Goal: Information Seeking & Learning: Learn about a topic

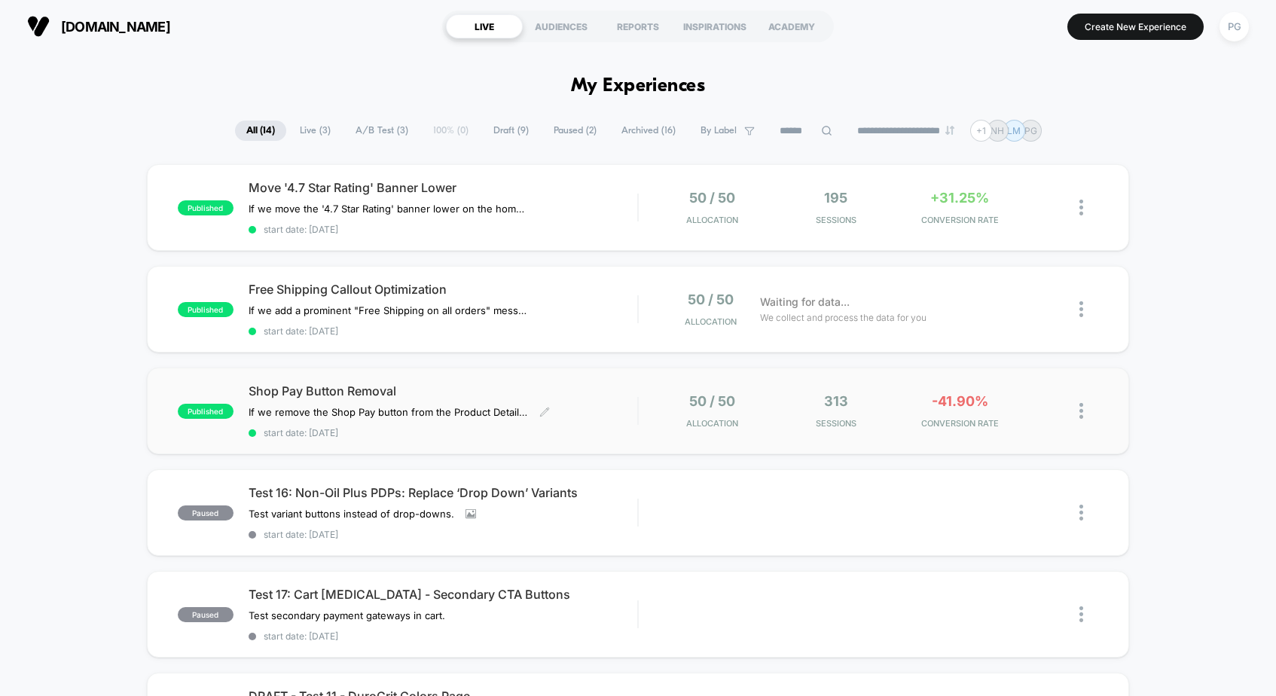
click at [339, 383] on span "Shop Pay Button Removal" at bounding box center [443, 390] width 389 height 15
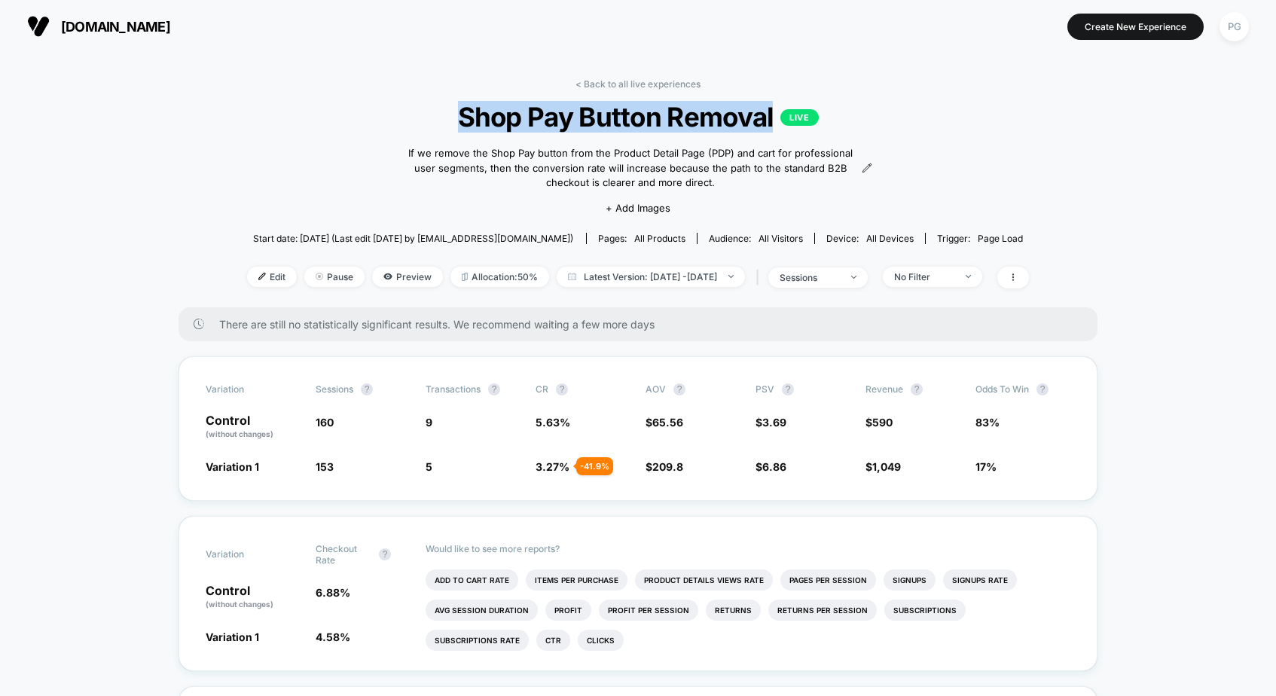
drag, startPoint x: 445, startPoint y: 111, endPoint x: 775, endPoint y: 118, distance: 330.0
click at [775, 118] on span "Shop Pay Button Removal LIVE" at bounding box center [638, 117] width 704 height 32
copy span "Shop Pay Button Removal"
click at [637, 82] on link "< Back to all live experiences" at bounding box center [637, 83] width 125 height 11
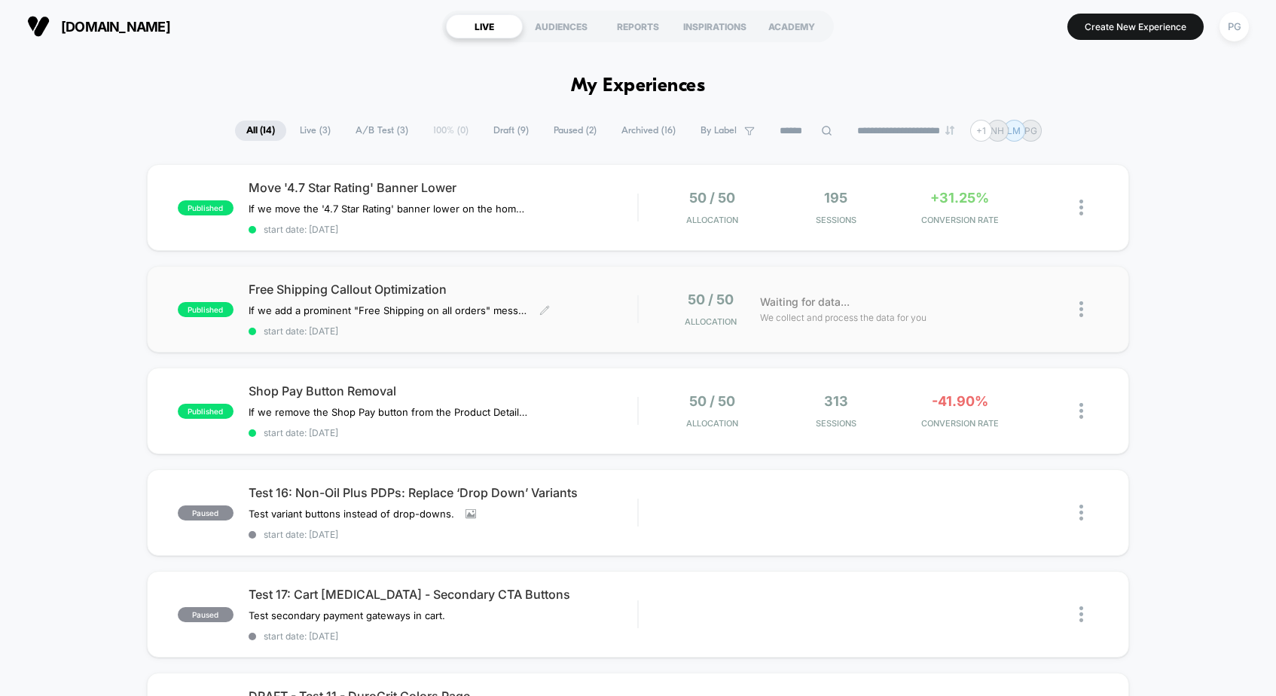
click at [476, 287] on span "Free Shipping Callout Optimization" at bounding box center [443, 289] width 389 height 15
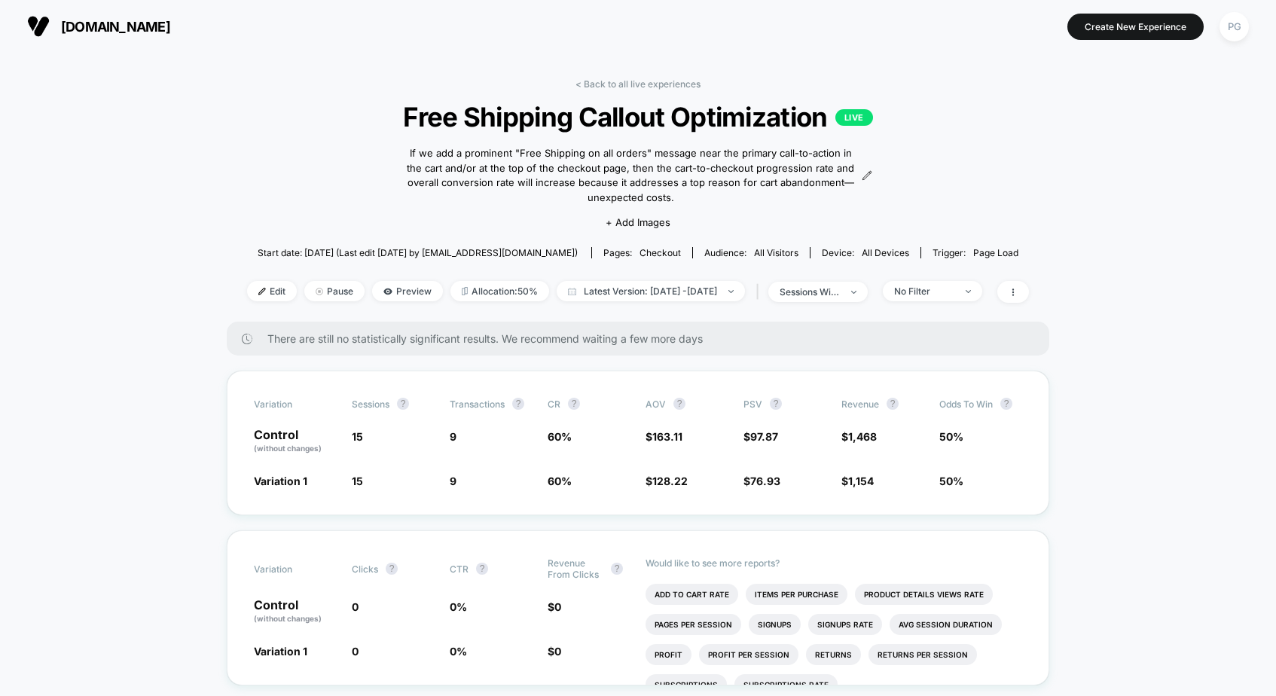
click at [542, 114] on span "Free Shipping Callout Optimization LIVE" at bounding box center [638, 117] width 704 height 32
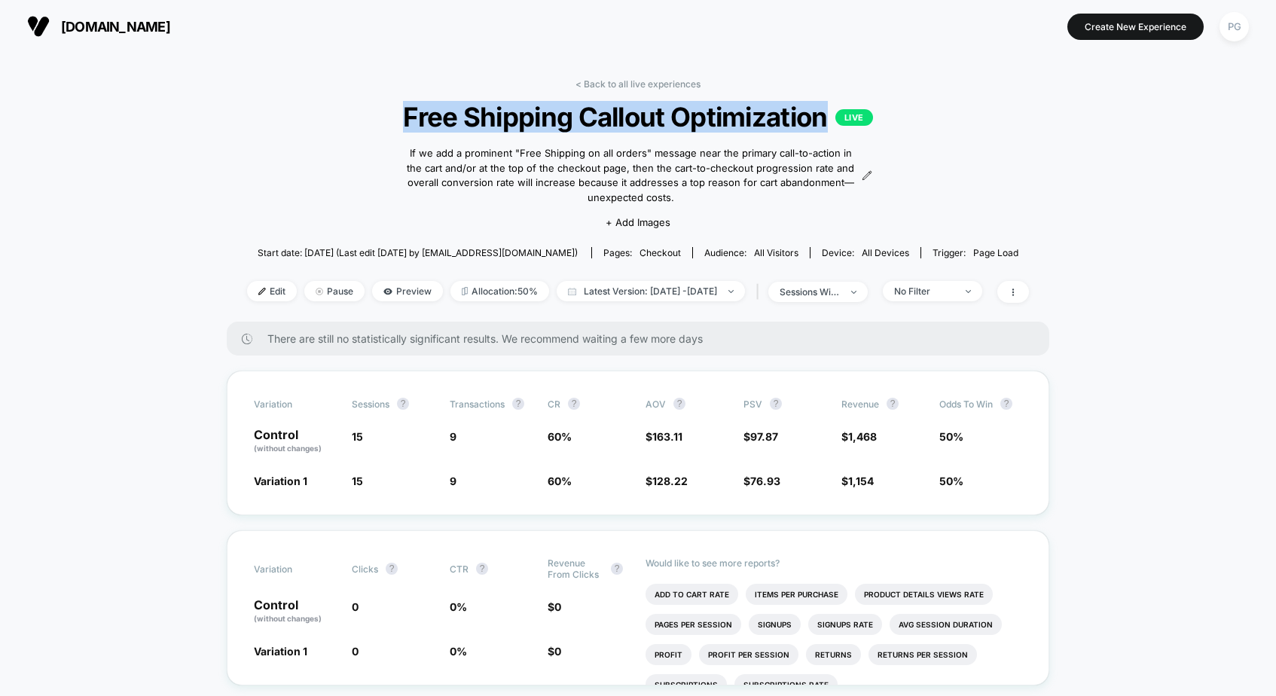
click at [542, 114] on span "Free Shipping Callout Optimization LIVE" at bounding box center [638, 117] width 704 height 32
copy span "Free Shipping Callout Optimization"
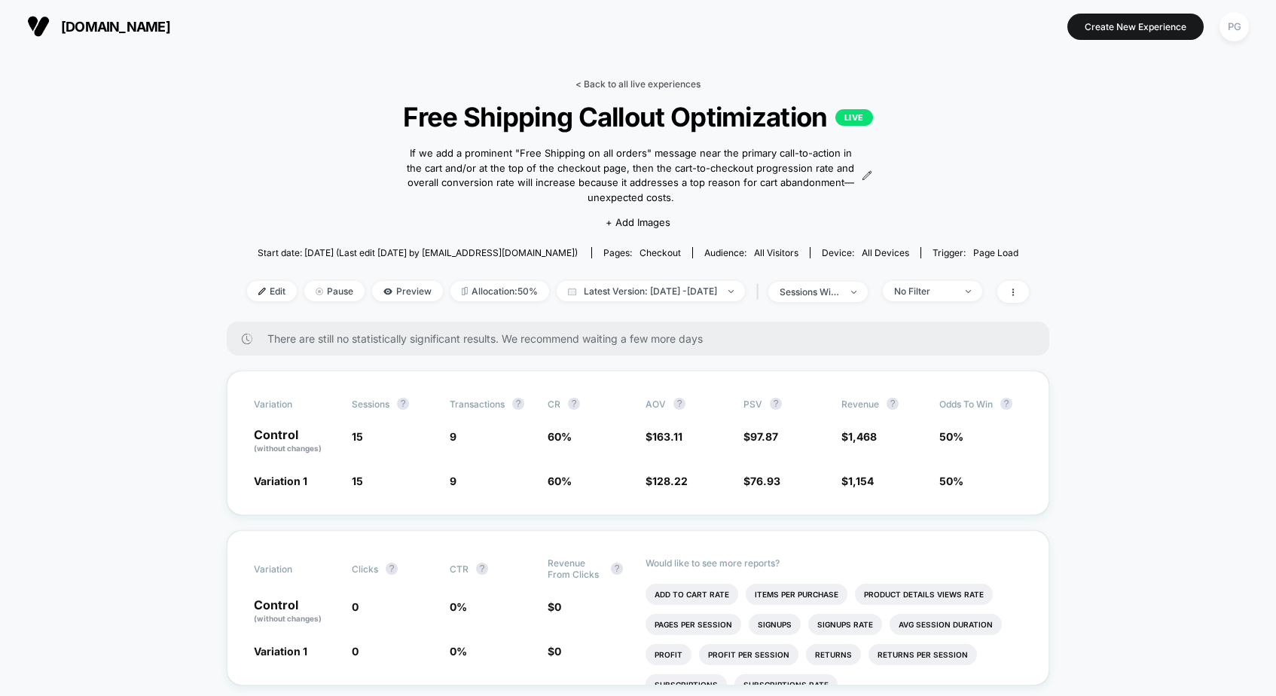
click at [691, 85] on link "< Back to all live experiences" at bounding box center [637, 83] width 125 height 11
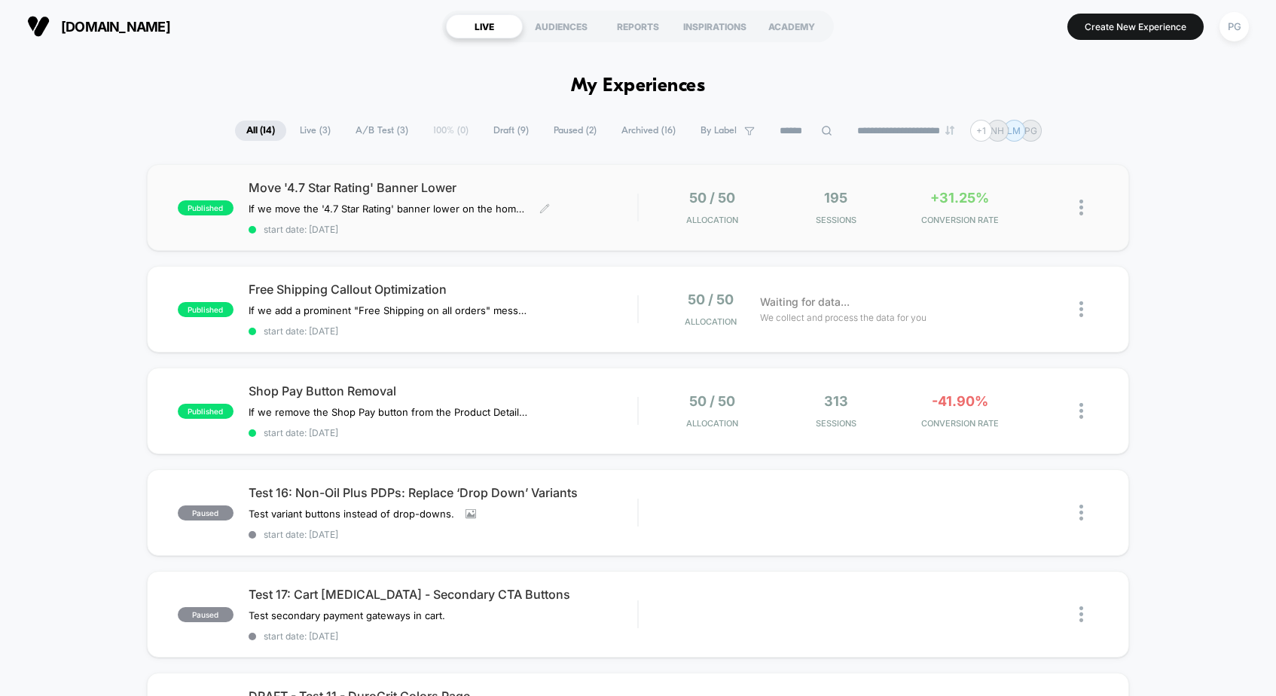
click at [384, 198] on div "Move '4.7 Star Rating' Banner Lower If we move the '4.7 Star Rating' banner low…" at bounding box center [443, 207] width 389 height 55
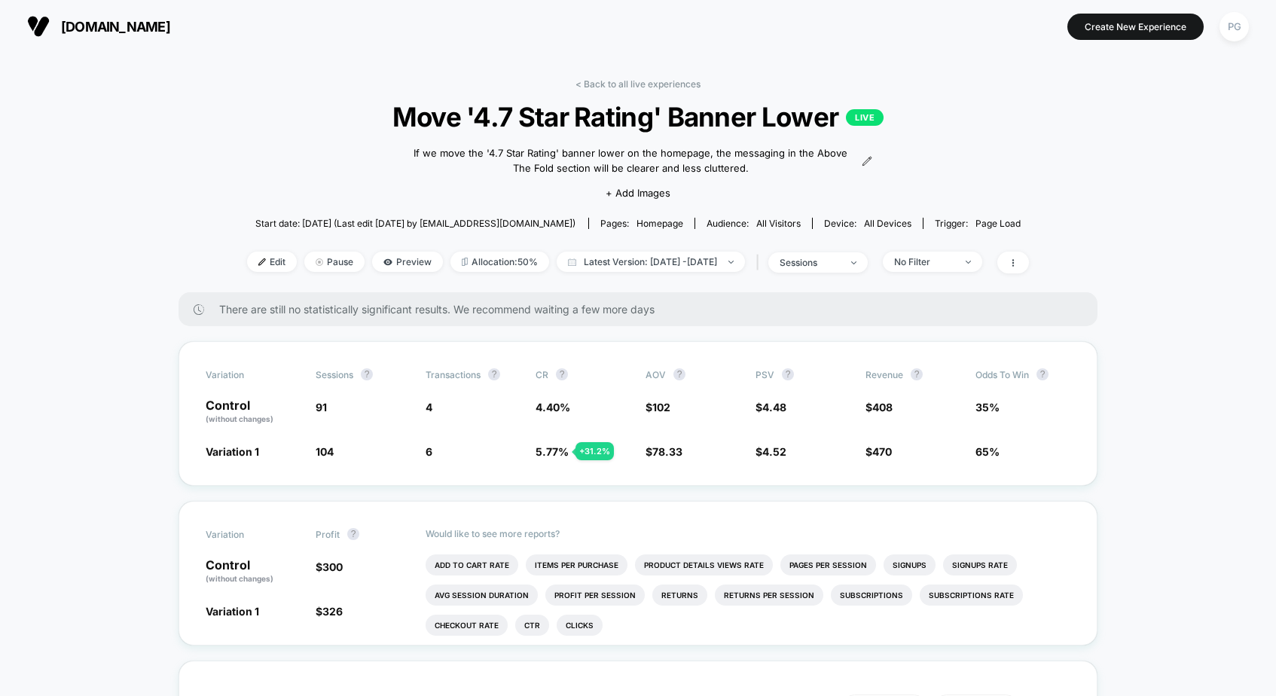
click at [597, 124] on span "Move '4.7 Star Rating' Banner Lower LIVE" at bounding box center [638, 117] width 704 height 32
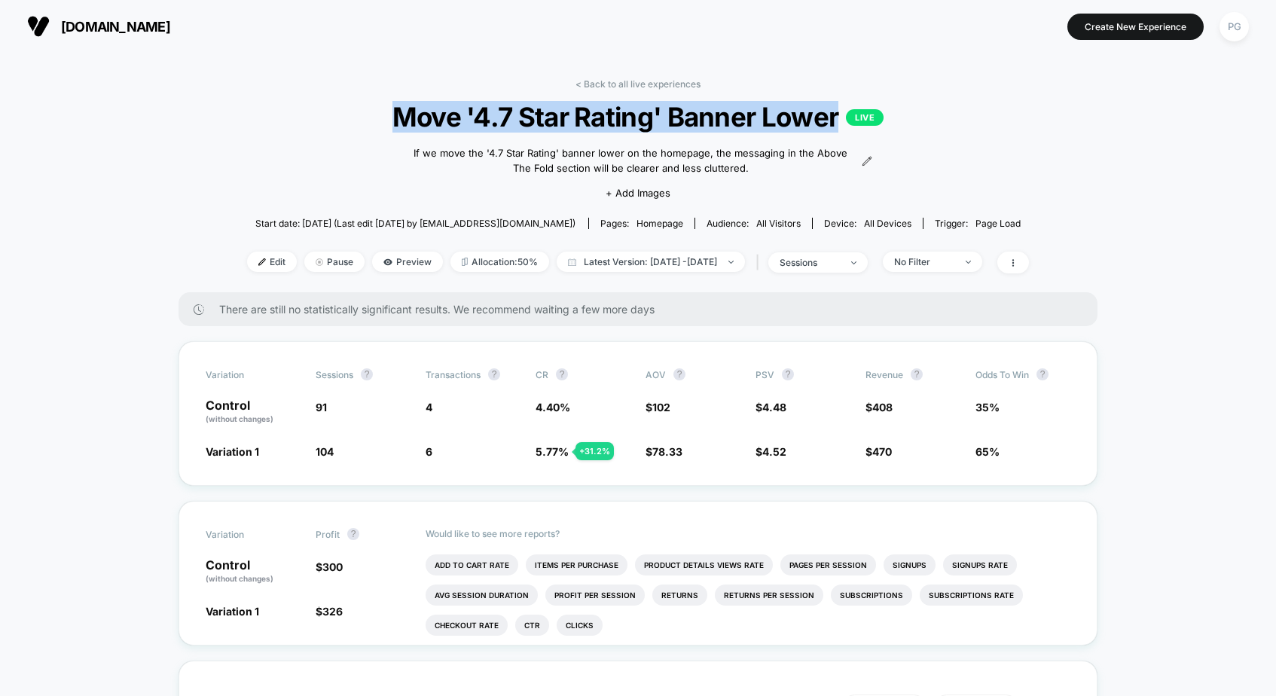
click at [597, 124] on span "Move '4.7 Star Rating' Banner Lower LIVE" at bounding box center [638, 117] width 704 height 32
copy span "Move '4.7 Star Rating' Banner Lower"
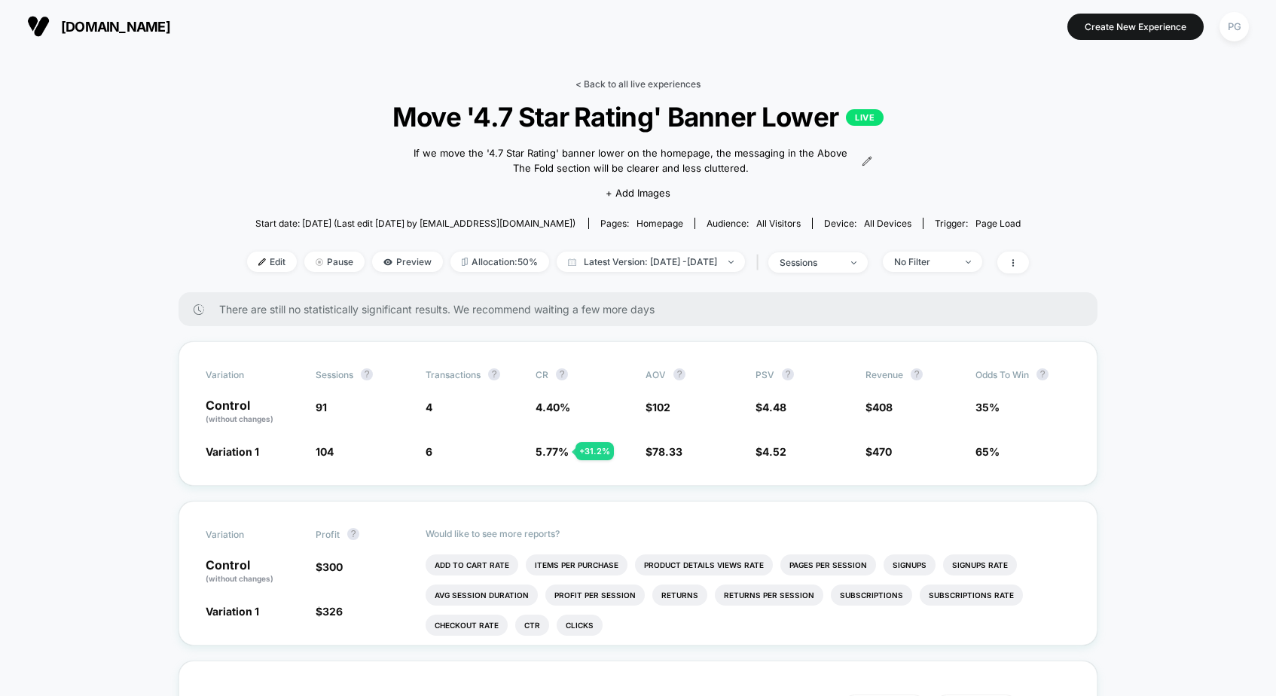
click at [662, 83] on link "< Back to all live experiences" at bounding box center [637, 83] width 125 height 11
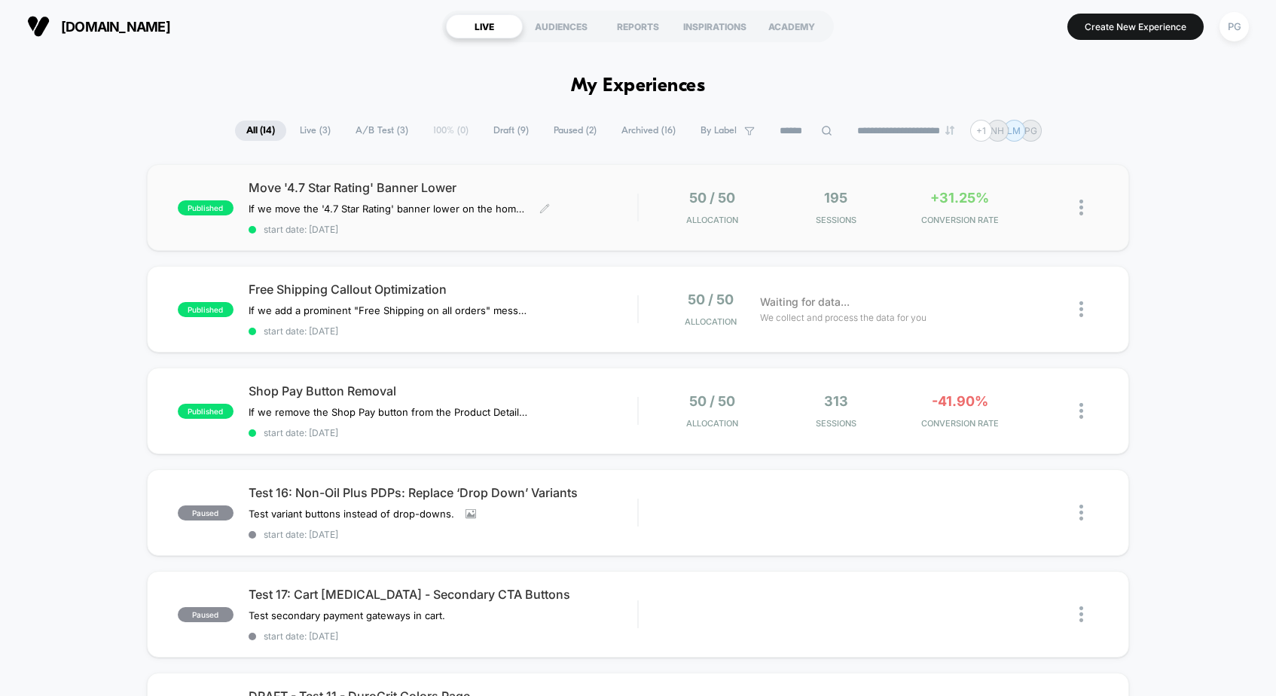
click at [408, 188] on span "Move '4.7 Star Rating' Banner Lower" at bounding box center [443, 187] width 389 height 15
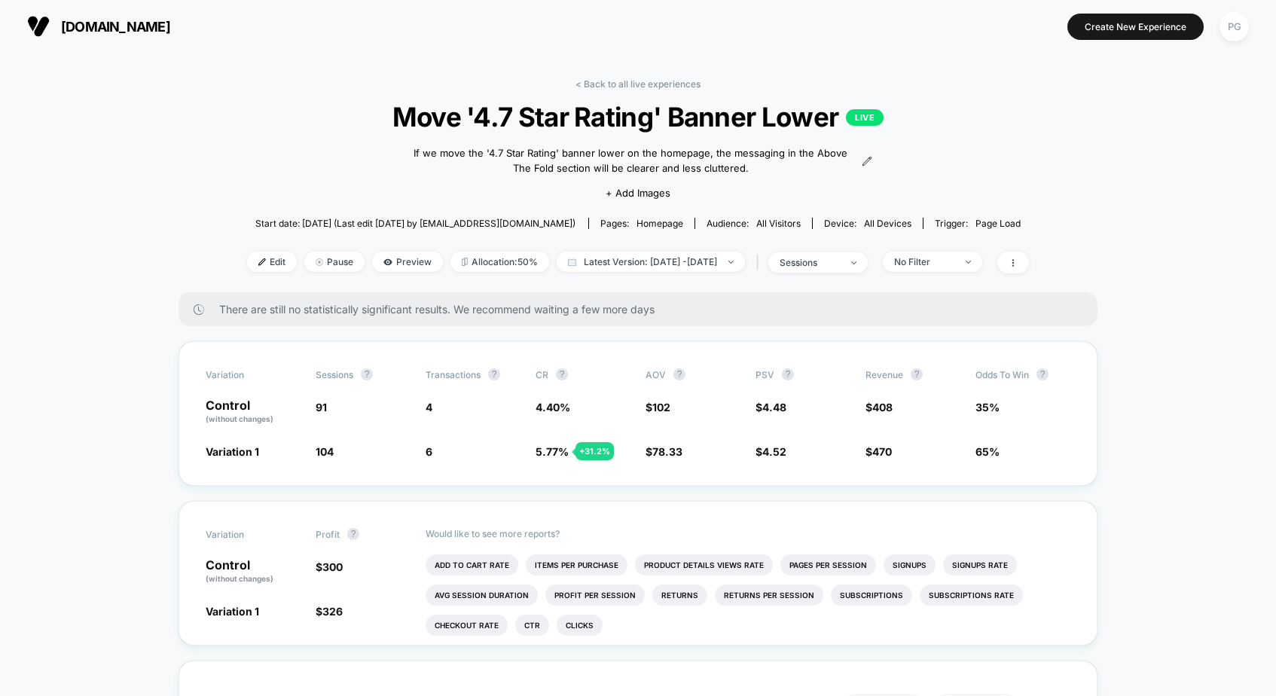
click at [1029, 271] on div at bounding box center [1009, 263] width 39 height 22
click at [1029, 267] on span at bounding box center [1013, 263] width 32 height 22
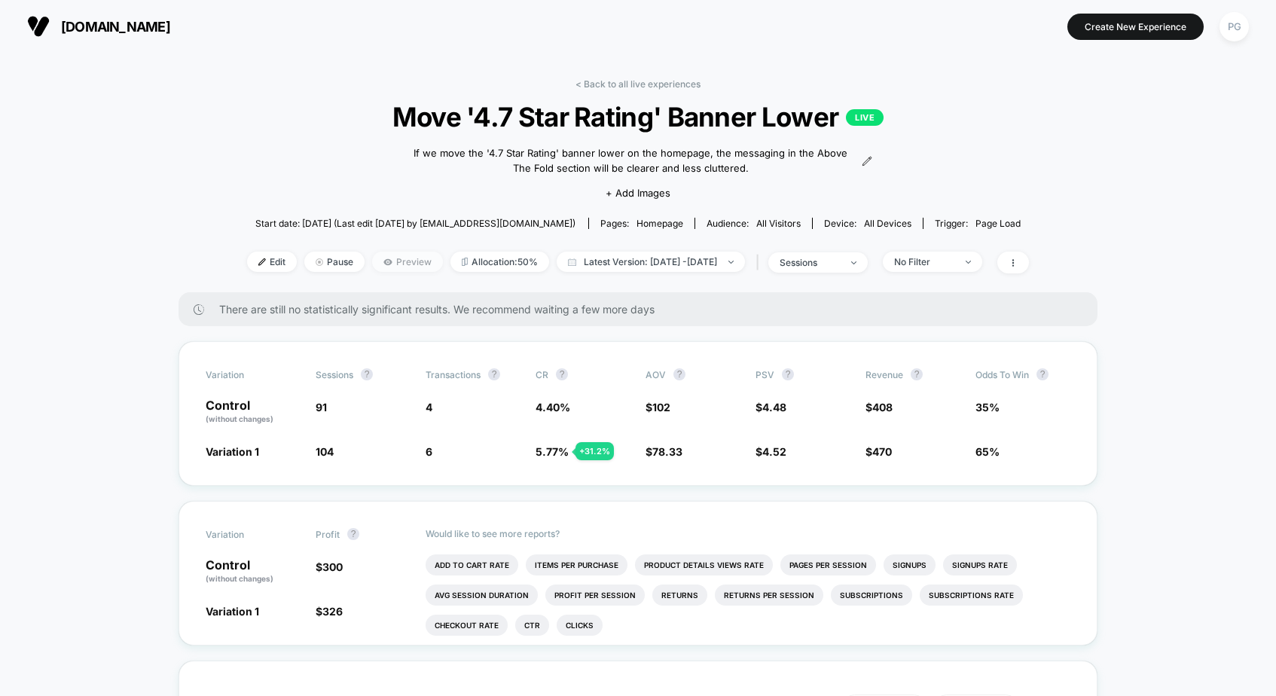
click at [381, 261] on span "Preview" at bounding box center [407, 262] width 71 height 20
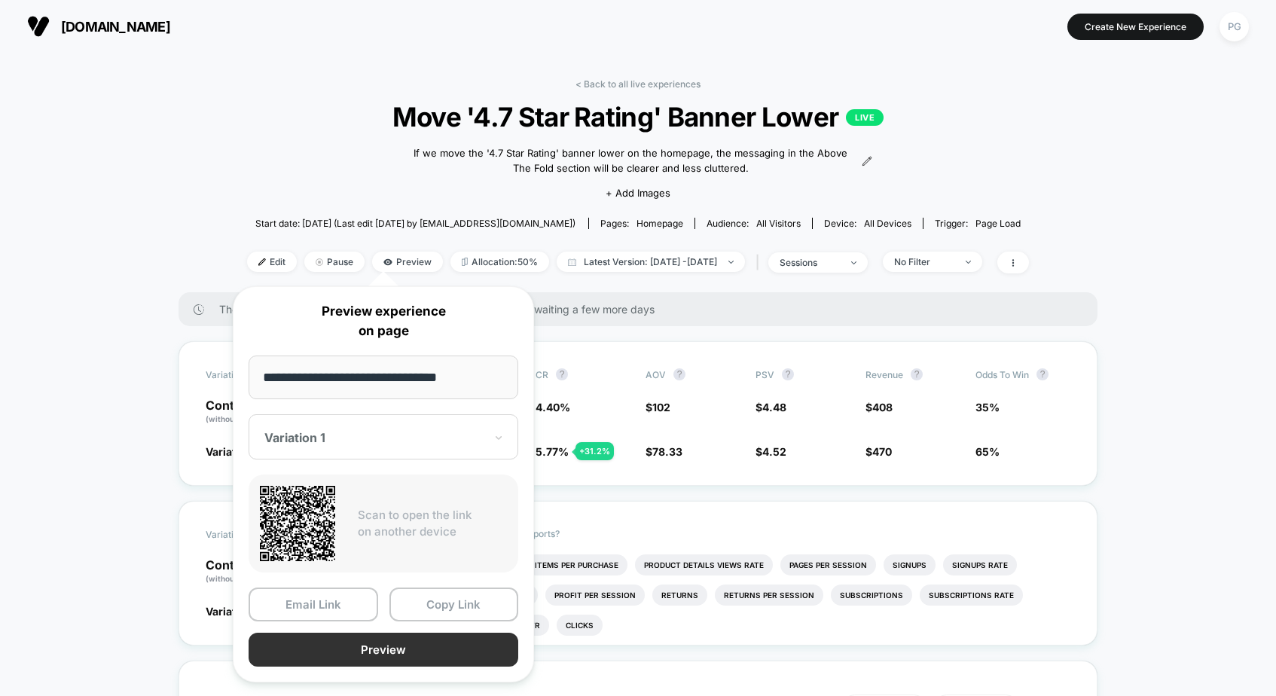
click at [386, 655] on button "Preview" at bounding box center [384, 650] width 270 height 34
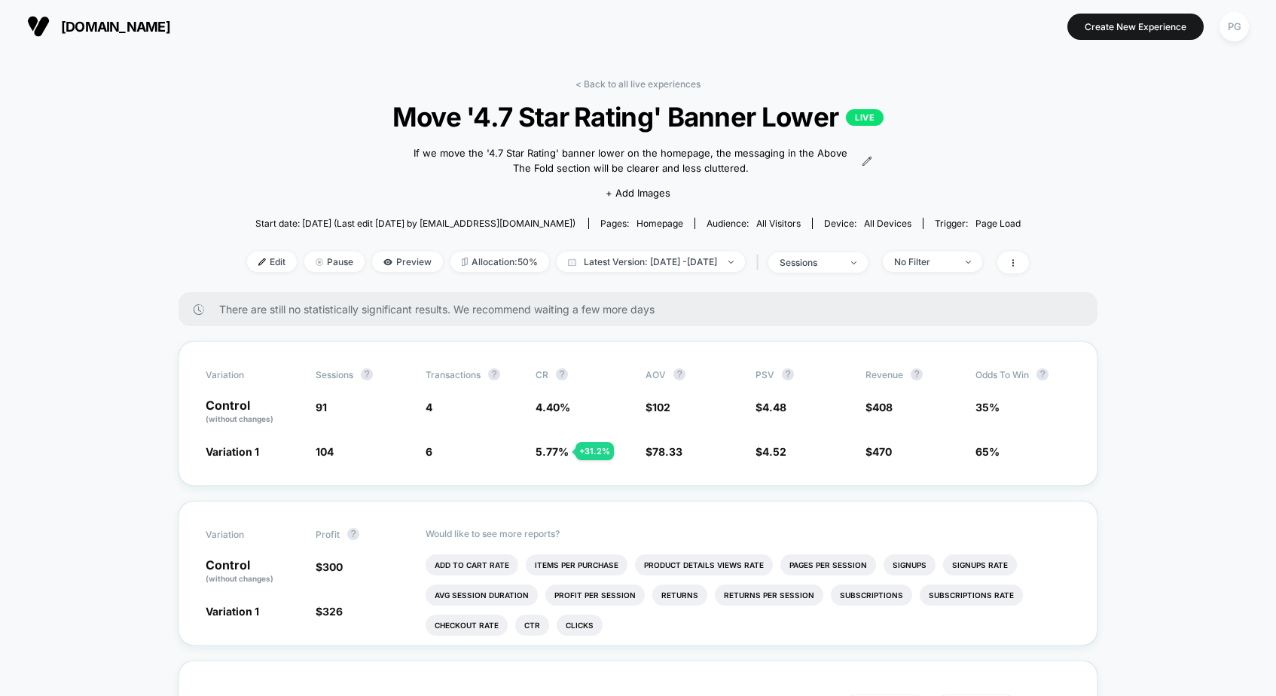
click at [637, 90] on div "< Back to all live experiences Move '4.7 Star Rating' Banner Lower LIVE If we m…" at bounding box center [638, 185] width 782 height 214
click at [638, 83] on link "< Back to all live experiences" at bounding box center [637, 83] width 125 height 11
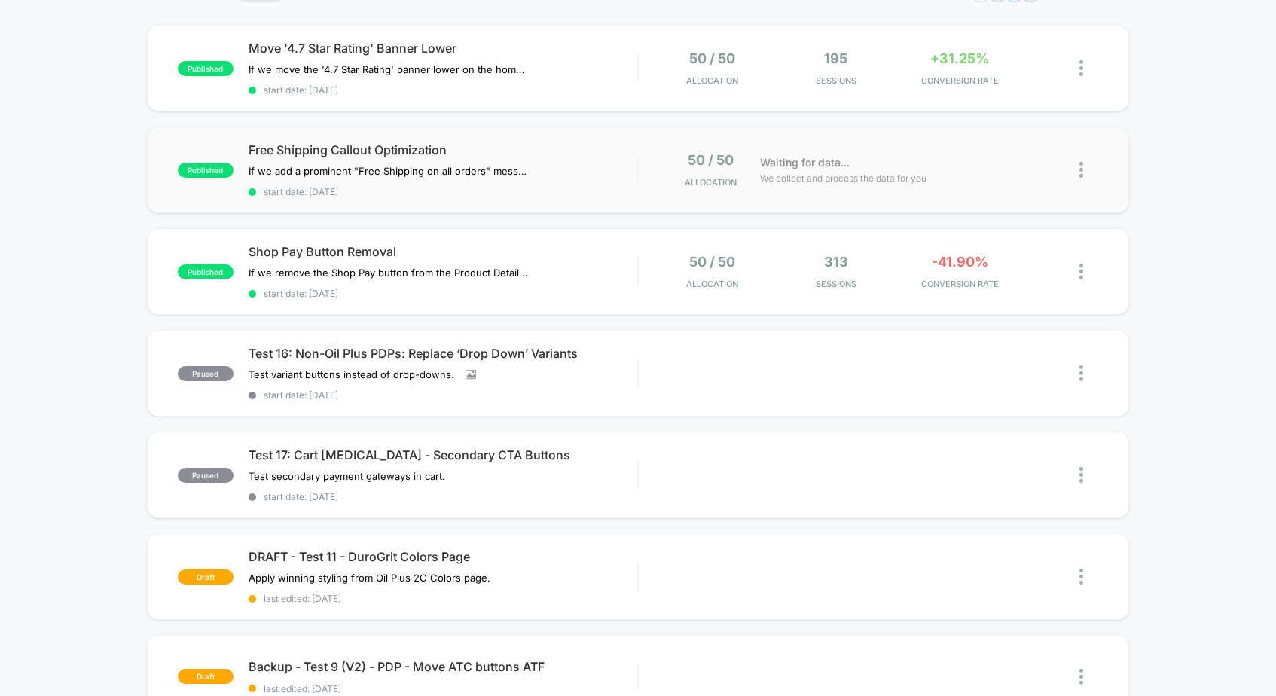
scroll to position [145, 0]
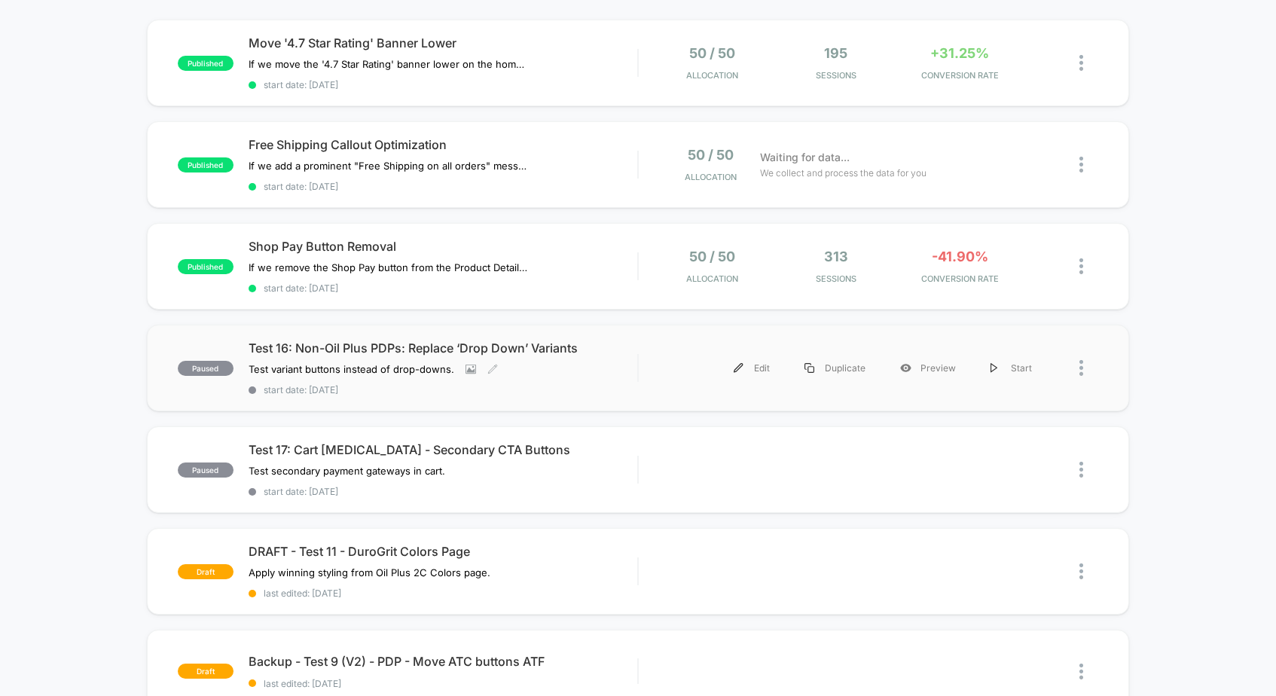
click at [551, 371] on div "Test 16: Non-Oil Plus PDPs: Replace ‘Drop Down’ Variants Test variant buttons i…" at bounding box center [443, 367] width 389 height 55
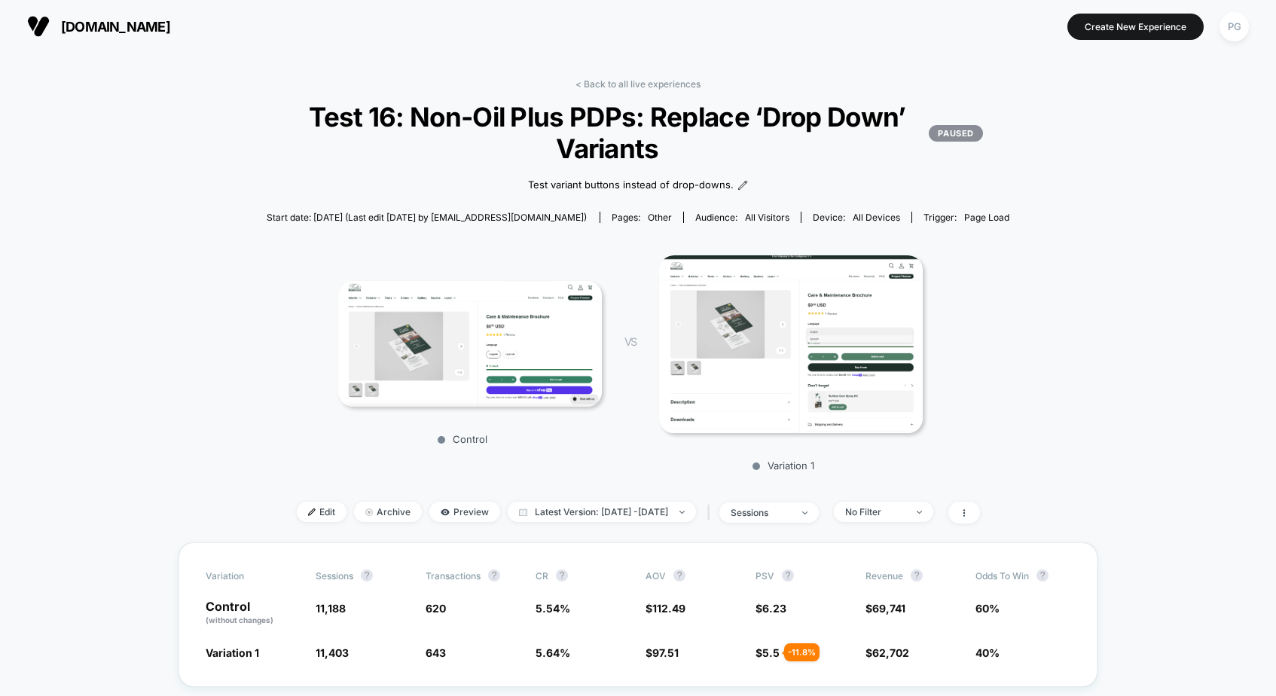
scroll to position [315, 0]
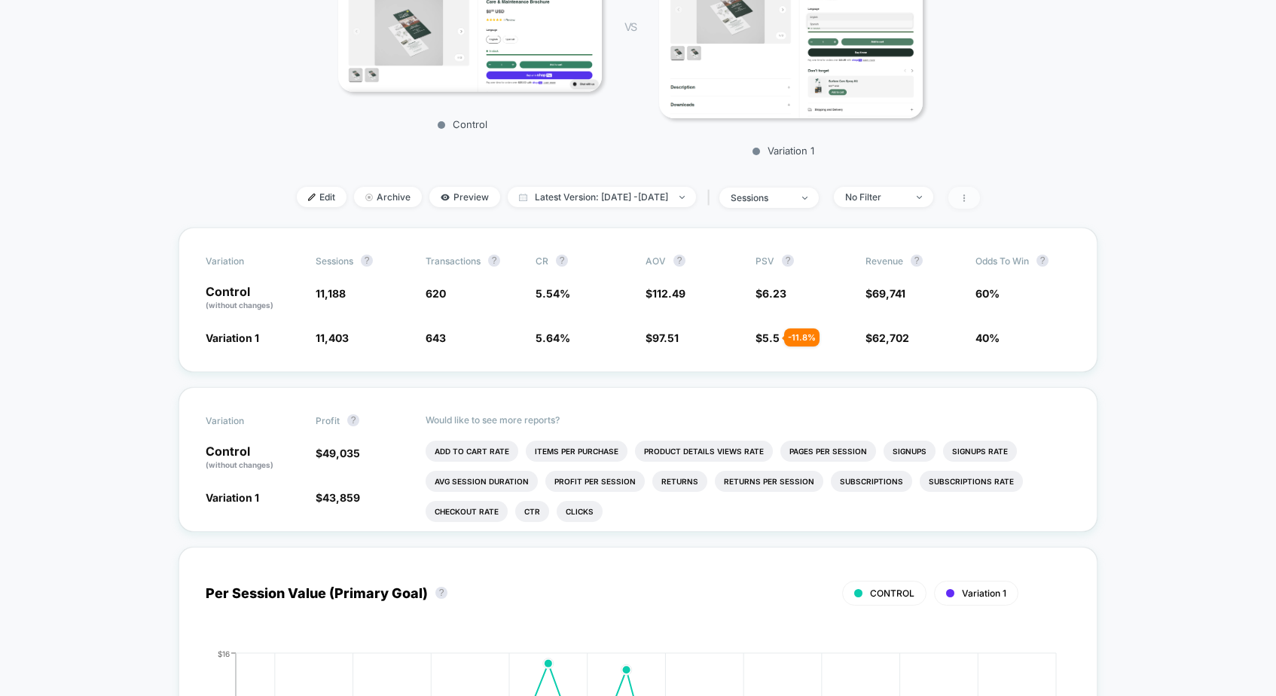
click at [969, 198] on icon at bounding box center [964, 198] width 9 height 9
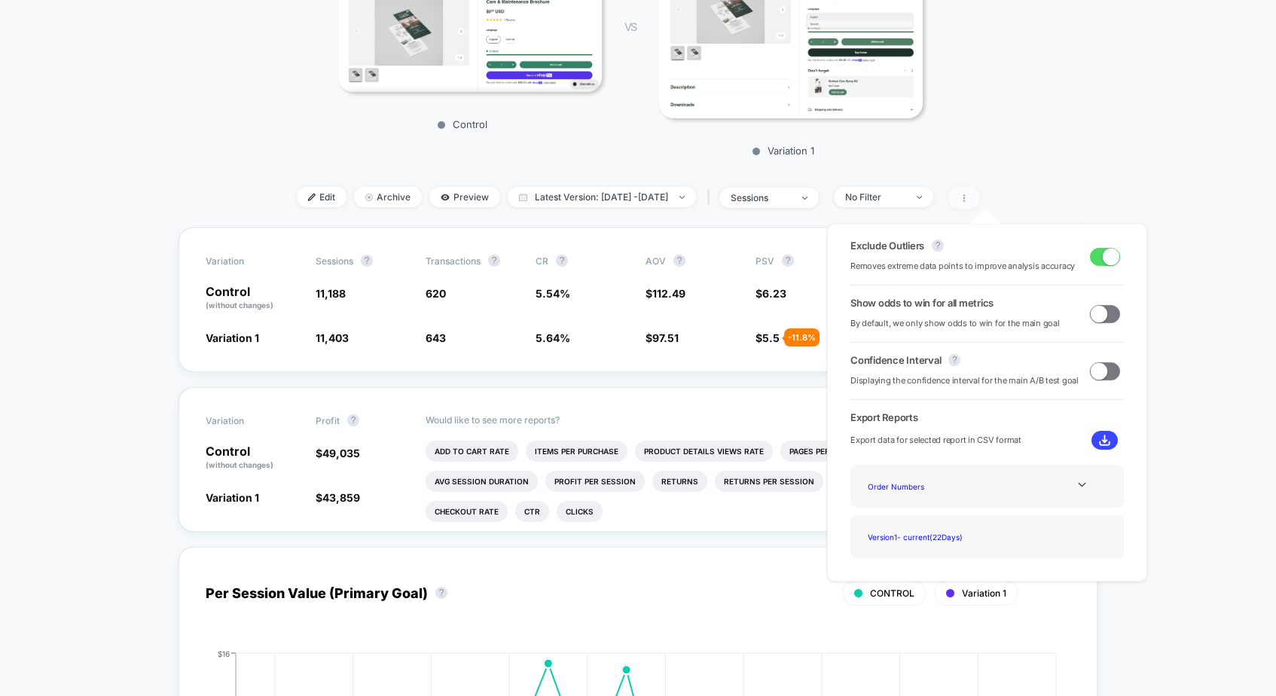
click at [969, 198] on icon at bounding box center [964, 198] width 9 height 9
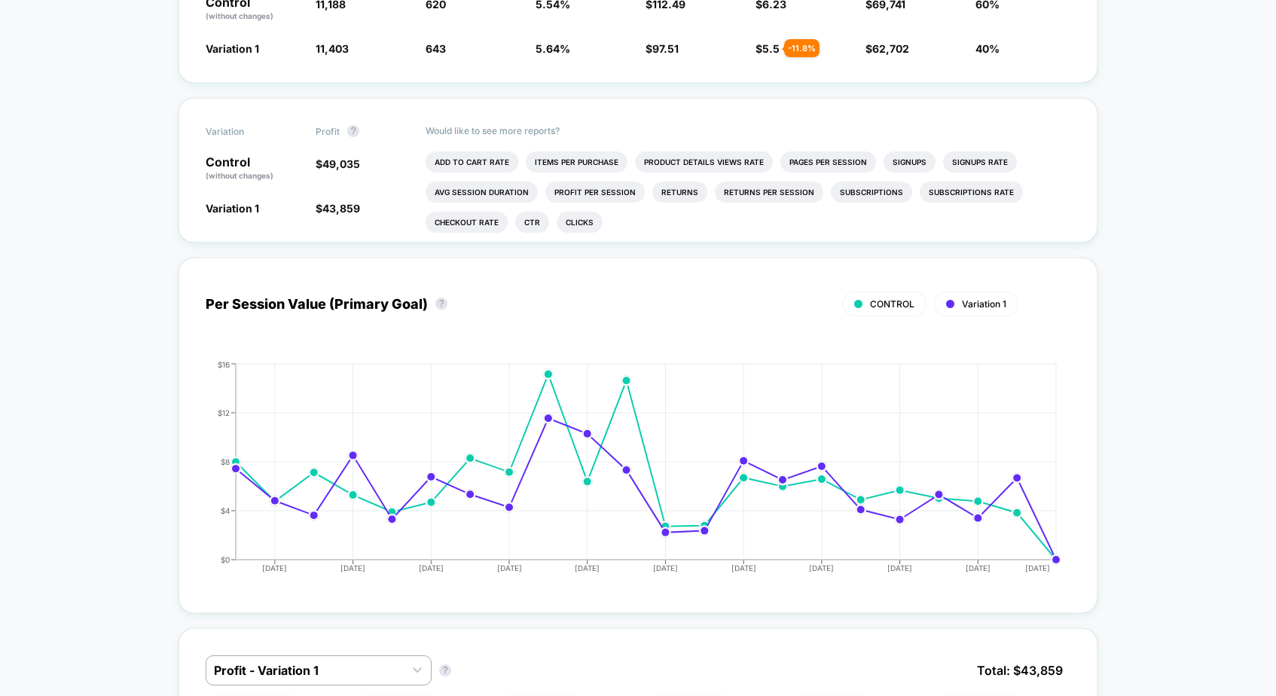
scroll to position [0, 0]
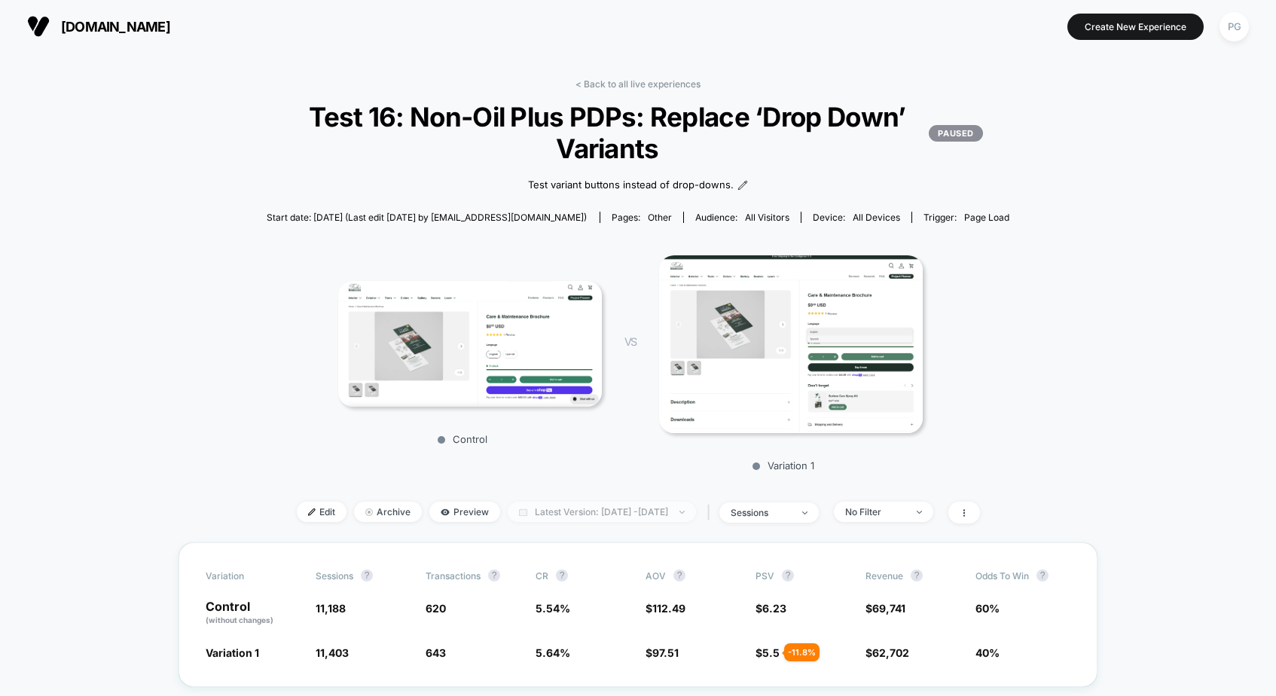
click at [621, 511] on span "Latest Version: [DATE] - [DATE]" at bounding box center [602, 512] width 188 height 20
